Goal: Navigation & Orientation: Find specific page/section

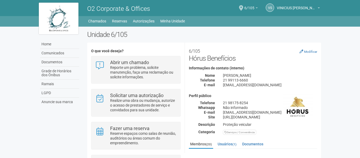
click at [256, 7] on b at bounding box center [257, 7] width 2 height 1
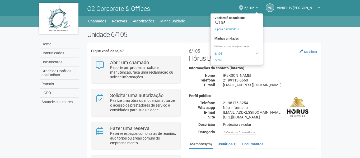
drag, startPoint x: 346, startPoint y: 30, endPoint x: 337, endPoint y: 29, distance: 9.1
click at [346, 30] on body "Aguarde... O2 Corporate & Offices VS VINICIUS [PERSON_NAME] [PERSON_NAME] [PERS…" at bounding box center [180, 79] width 360 height 158
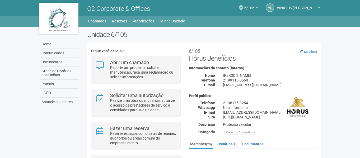
click at [40, 18] on img at bounding box center [59, 19] width 40 height 32
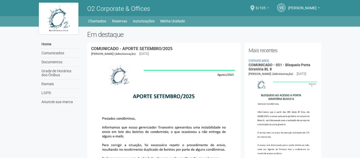
click at [256, 10] on link "6/105" at bounding box center [262, 9] width 13 height 4
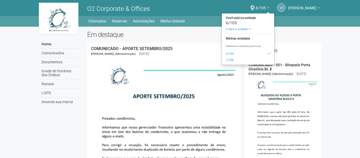
click at [290, 31] on h2 "Em destaque" at bounding box center [204, 35] width 235 height 8
